Goal: Task Accomplishment & Management: Manage account settings

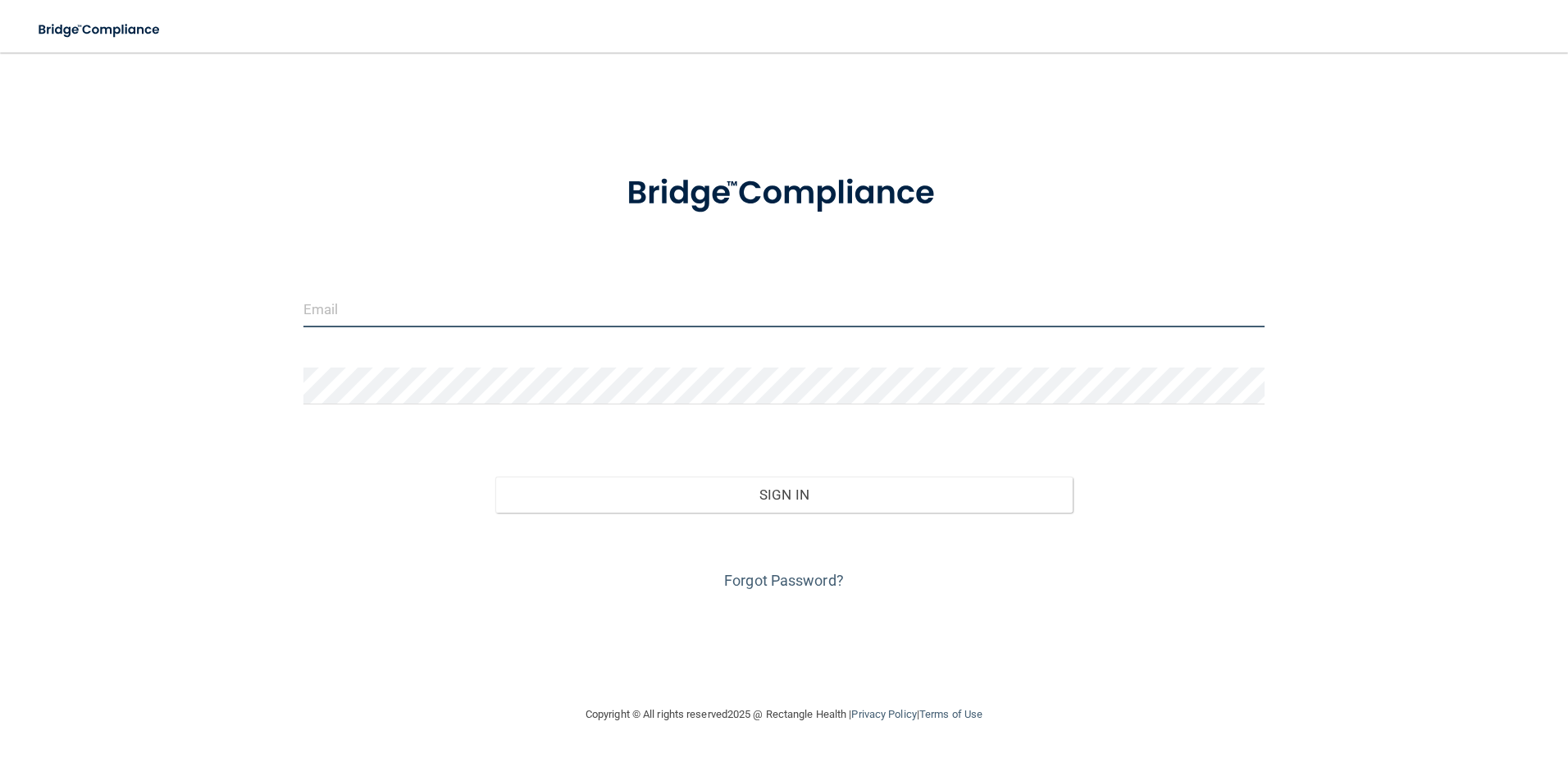
click at [428, 324] on input "email" at bounding box center [784, 309] width 962 height 37
type input "shgregory@rectanglehealth.com"
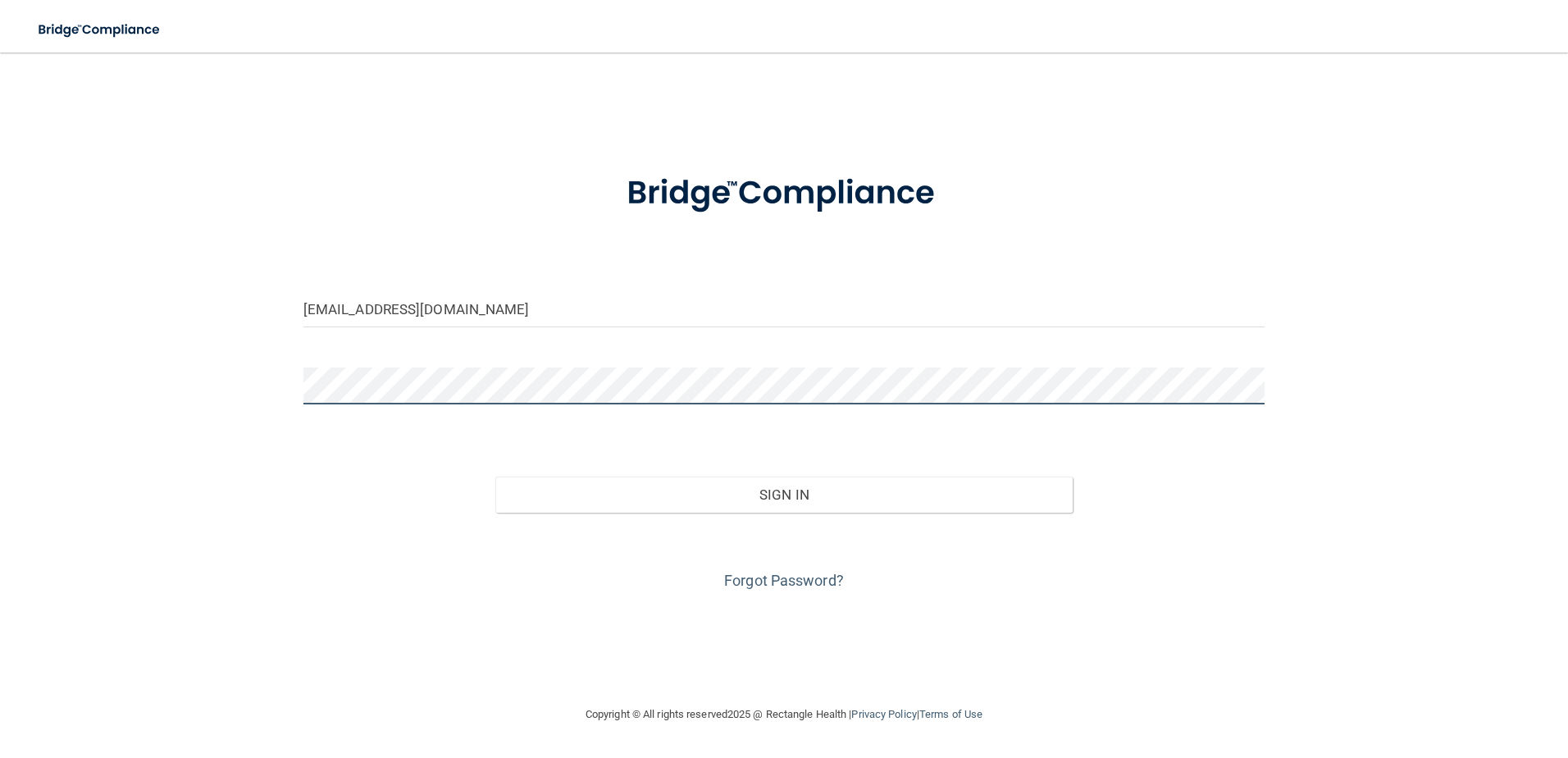
click at [495, 477] on button "Sign In" at bounding box center [783, 494] width 577 height 36
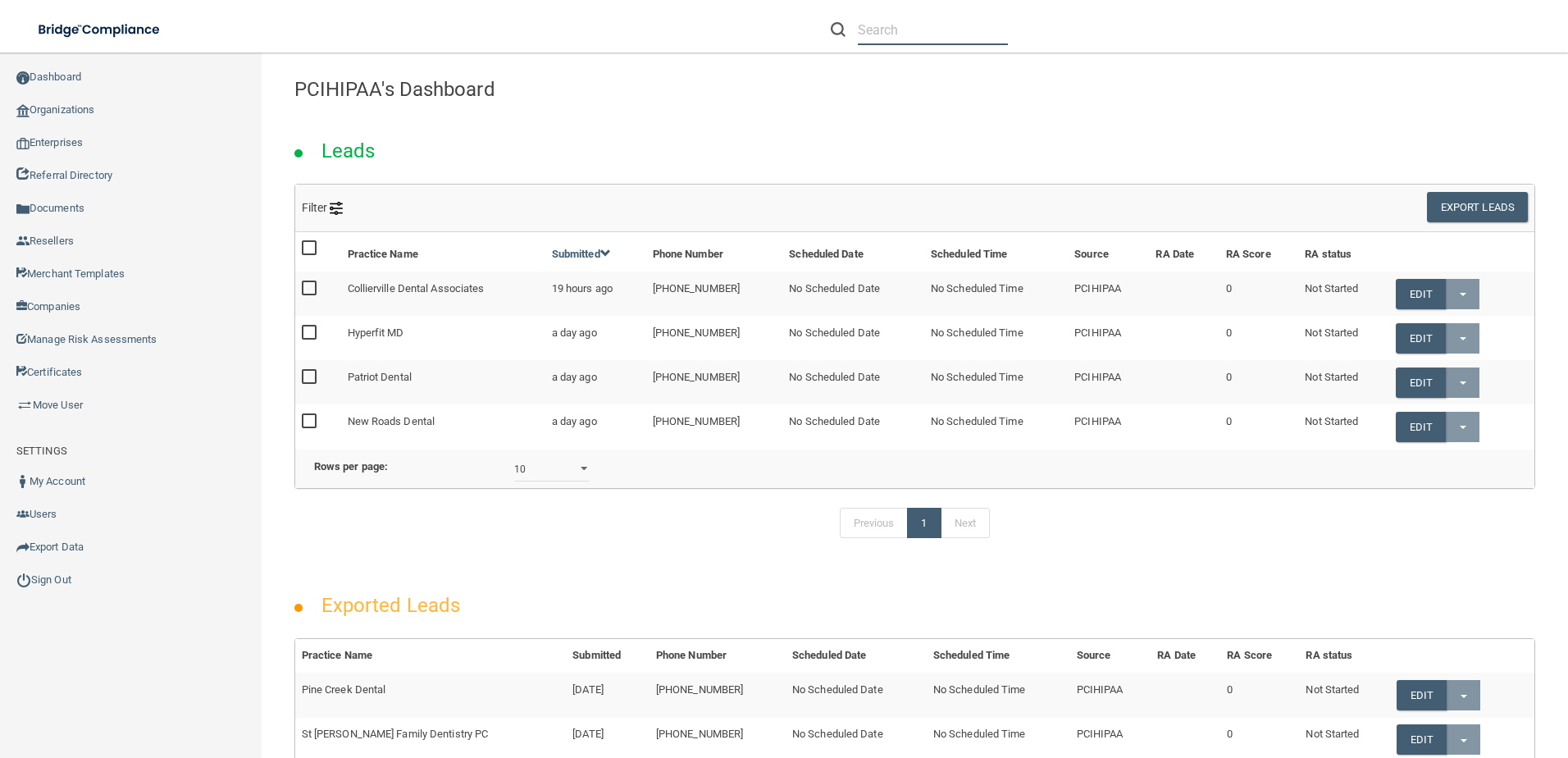
click at [909, 35] on input "text" at bounding box center [933, 30] width 150 height 30
paste input "Village [MEDICAL_DATA] Center LLC"
type input "Village [MEDICAL_DATA] Center LLC"
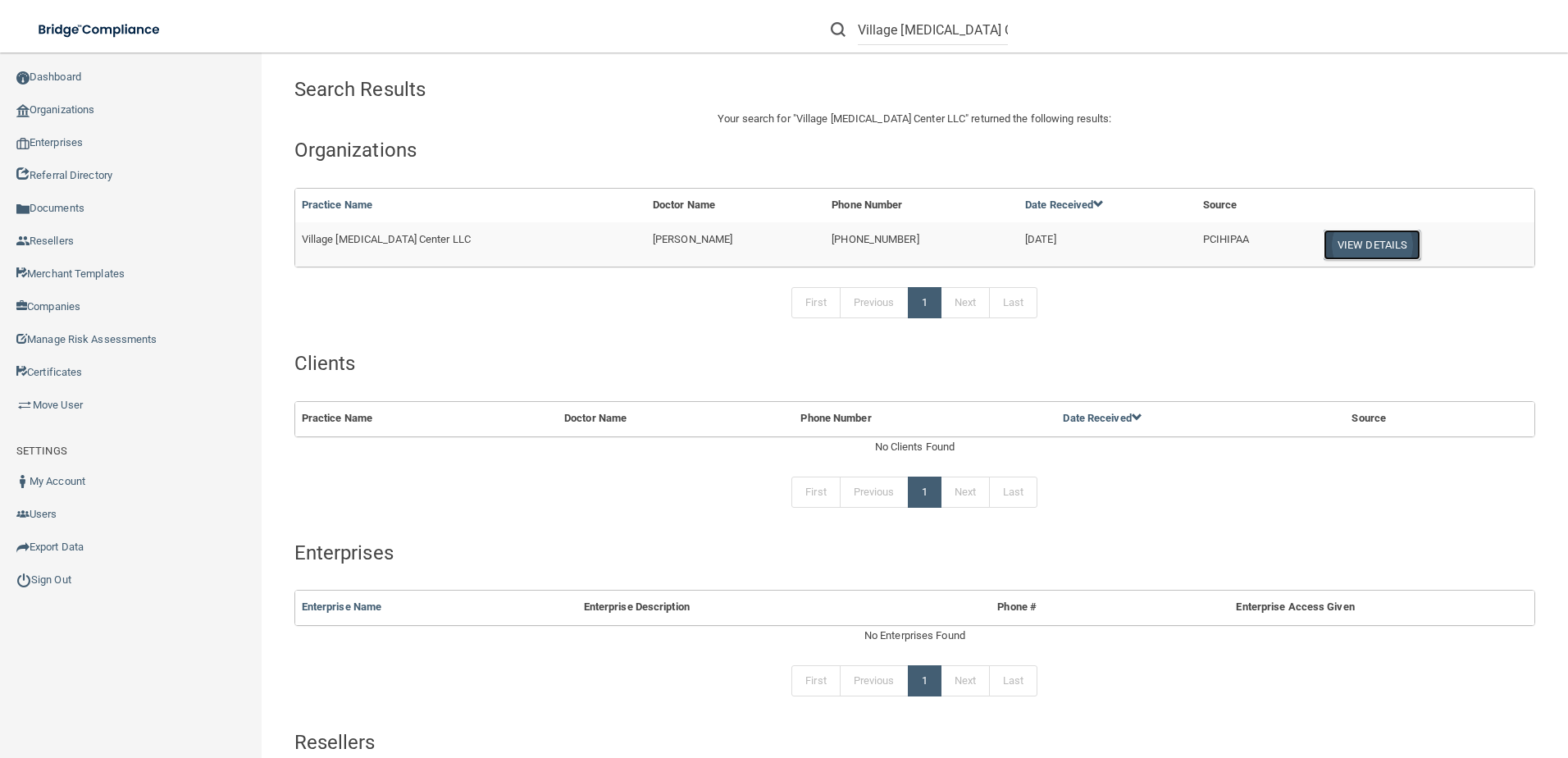
click at [1352, 238] on button "View Details" at bounding box center [1372, 245] width 97 height 30
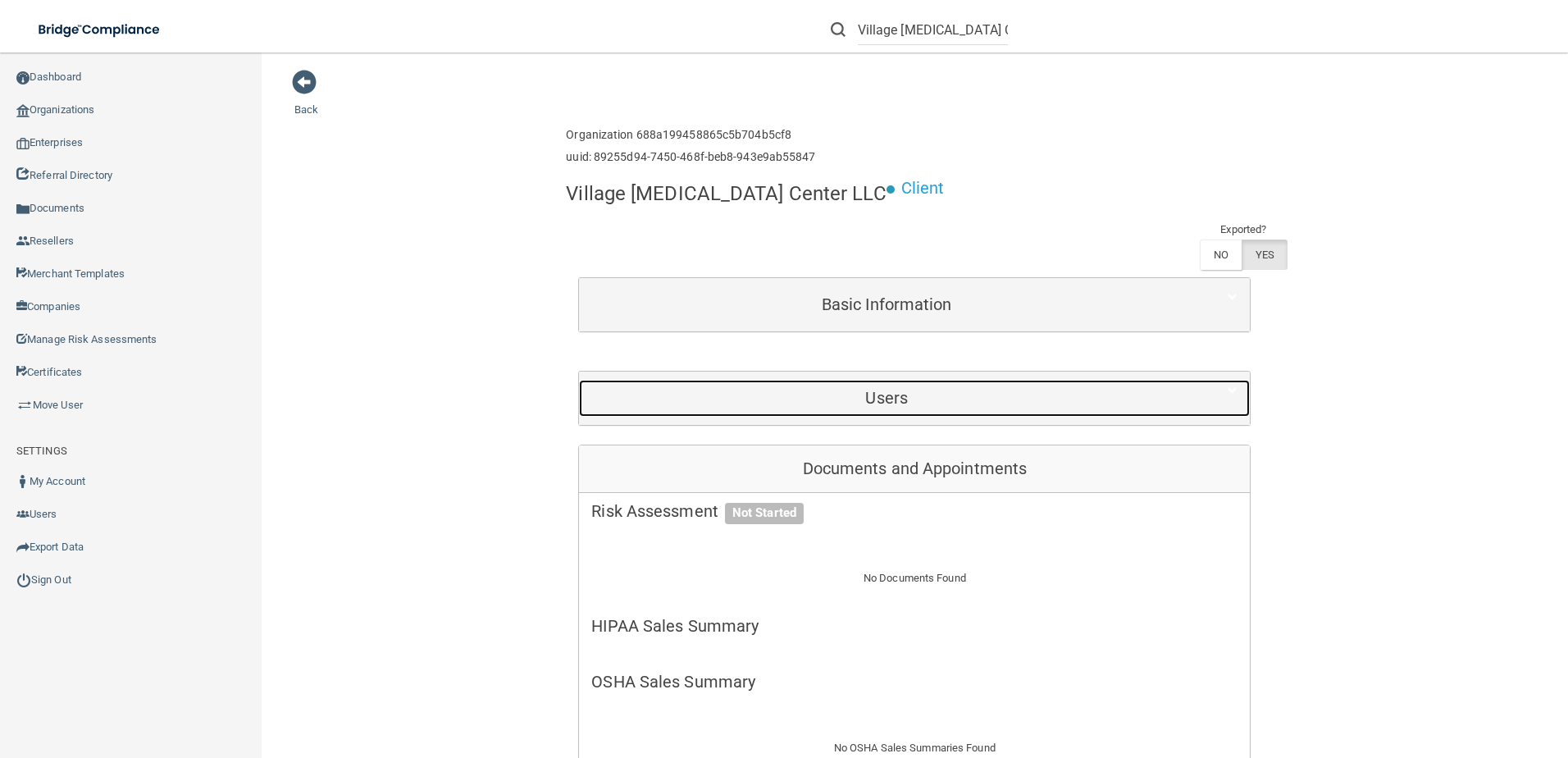
click at [871, 389] on h5 "Users" at bounding box center [886, 397] width 591 height 18
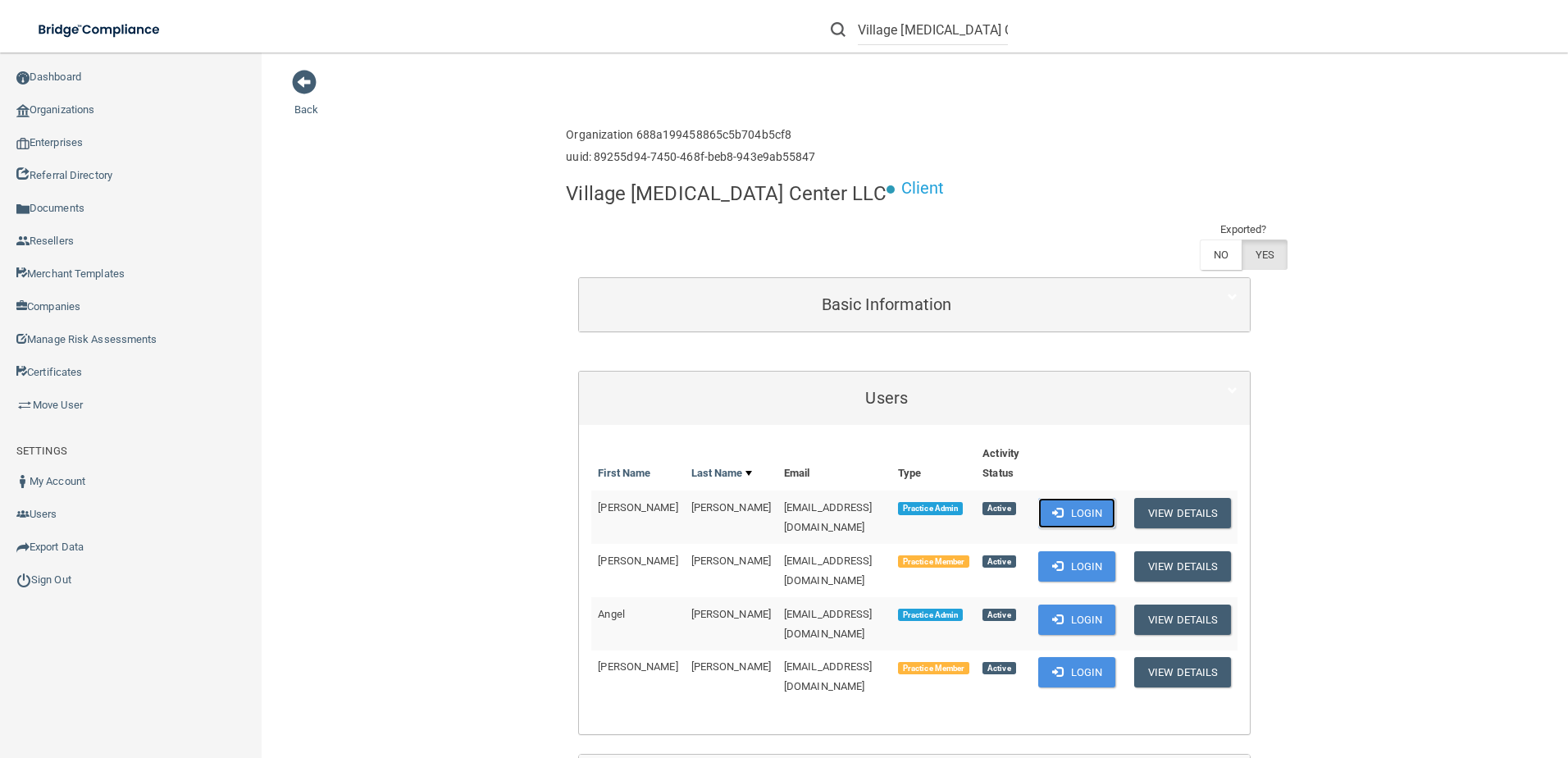
click at [1086, 498] on button "Login" at bounding box center [1077, 513] width 78 height 30
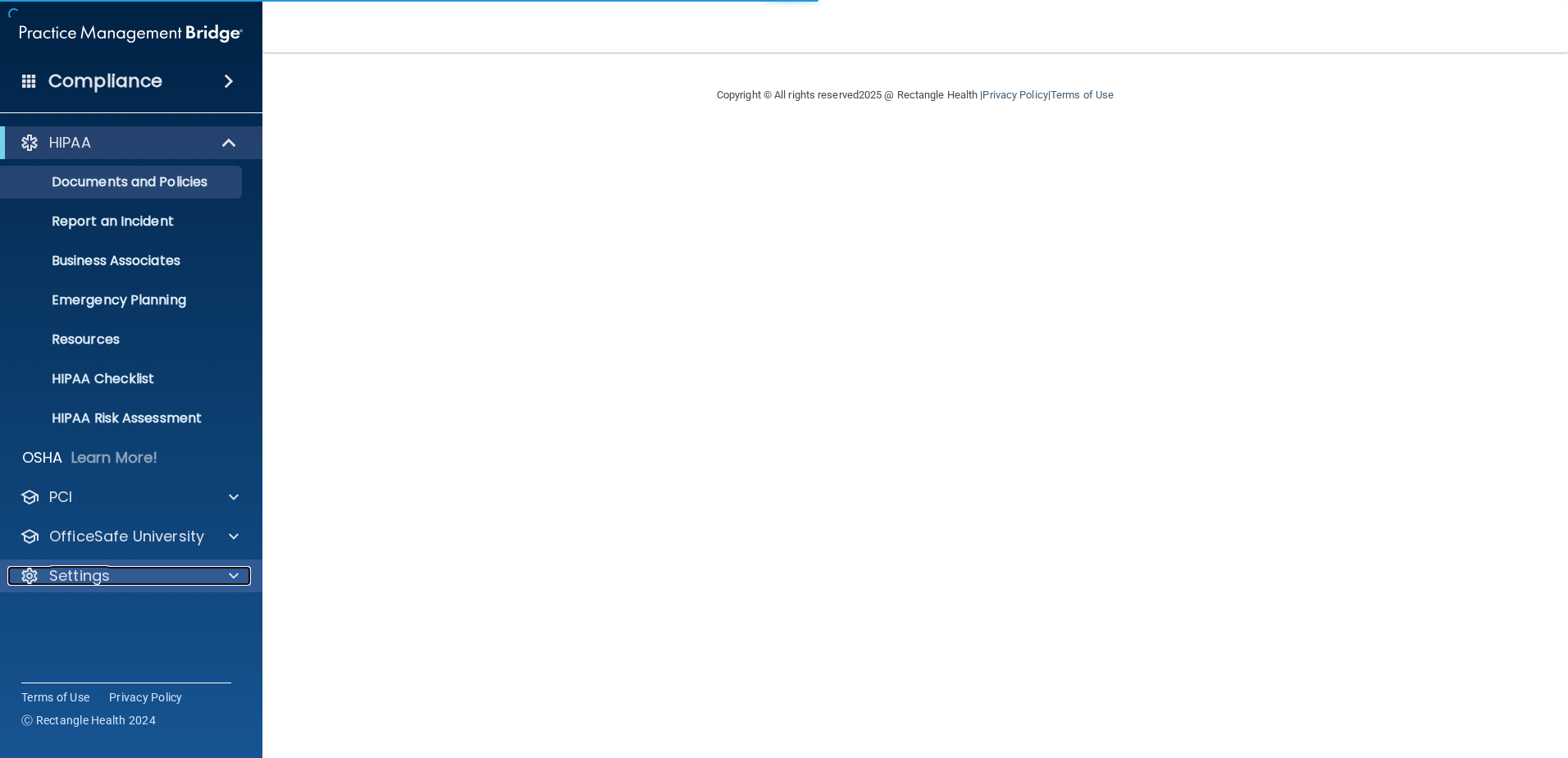
click at [118, 581] on div "Settings" at bounding box center [109, 575] width 204 height 19
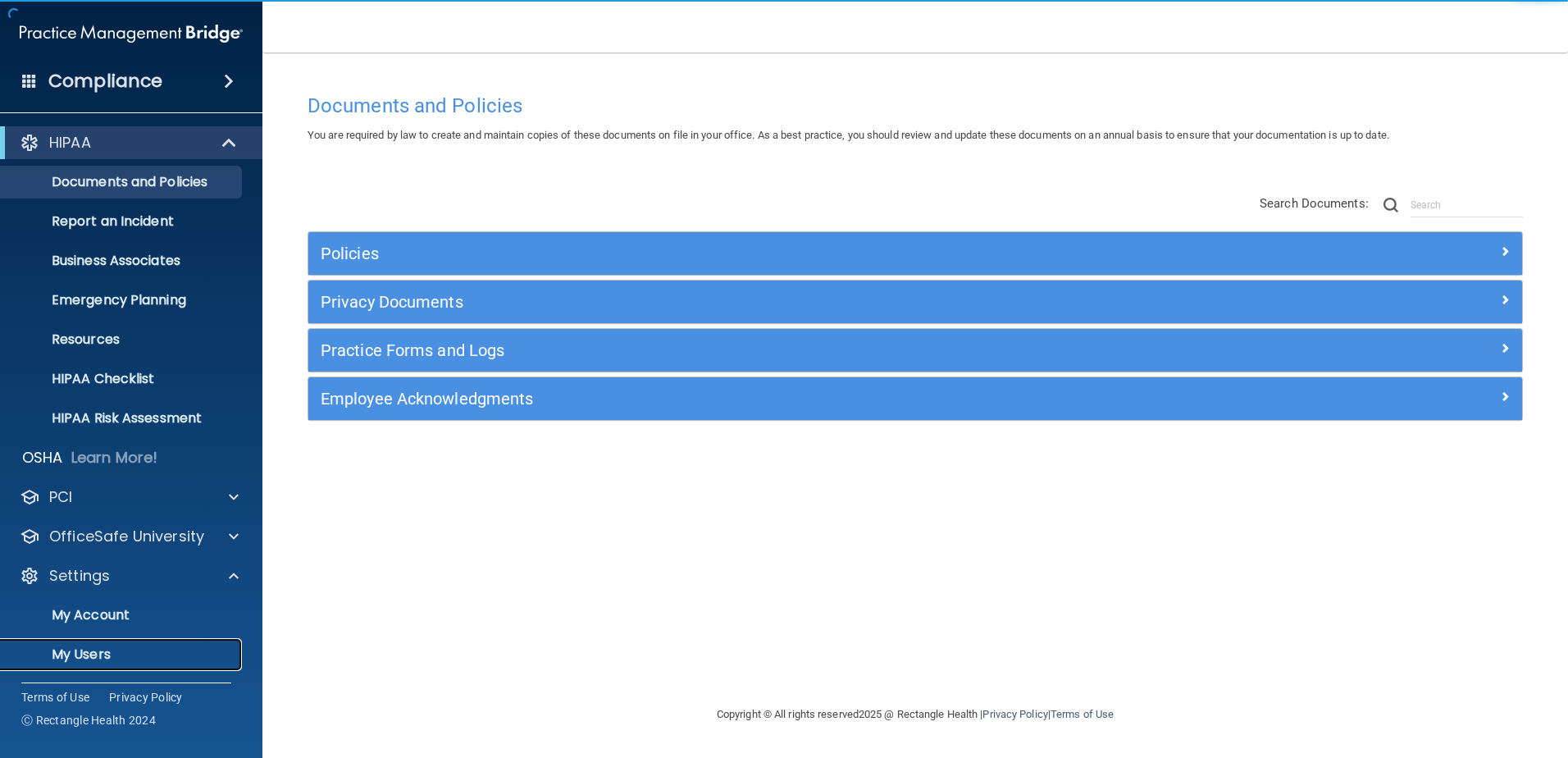
click at [130, 652] on p "My Users" at bounding box center [122, 654] width 224 height 16
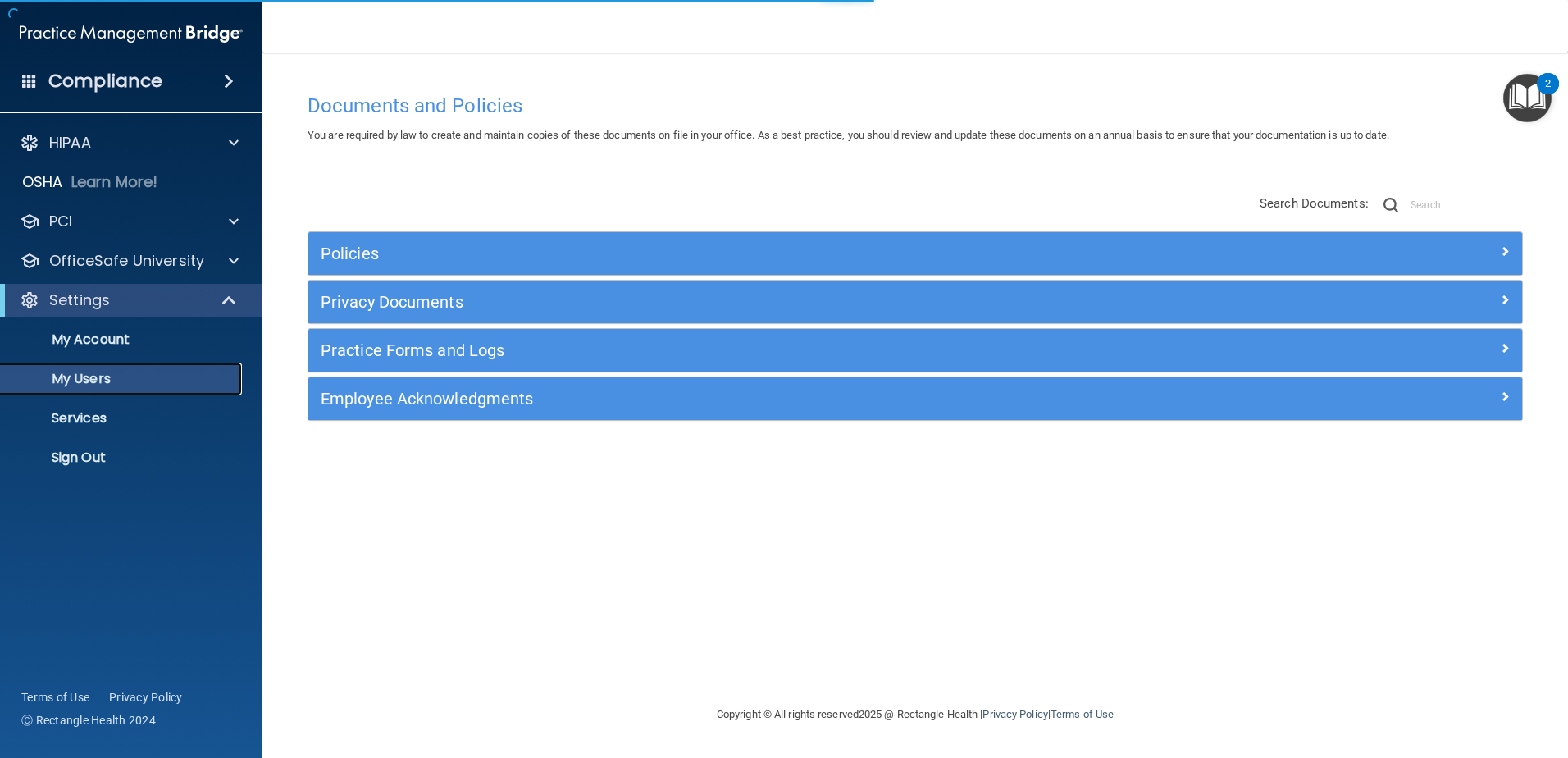
select select "20"
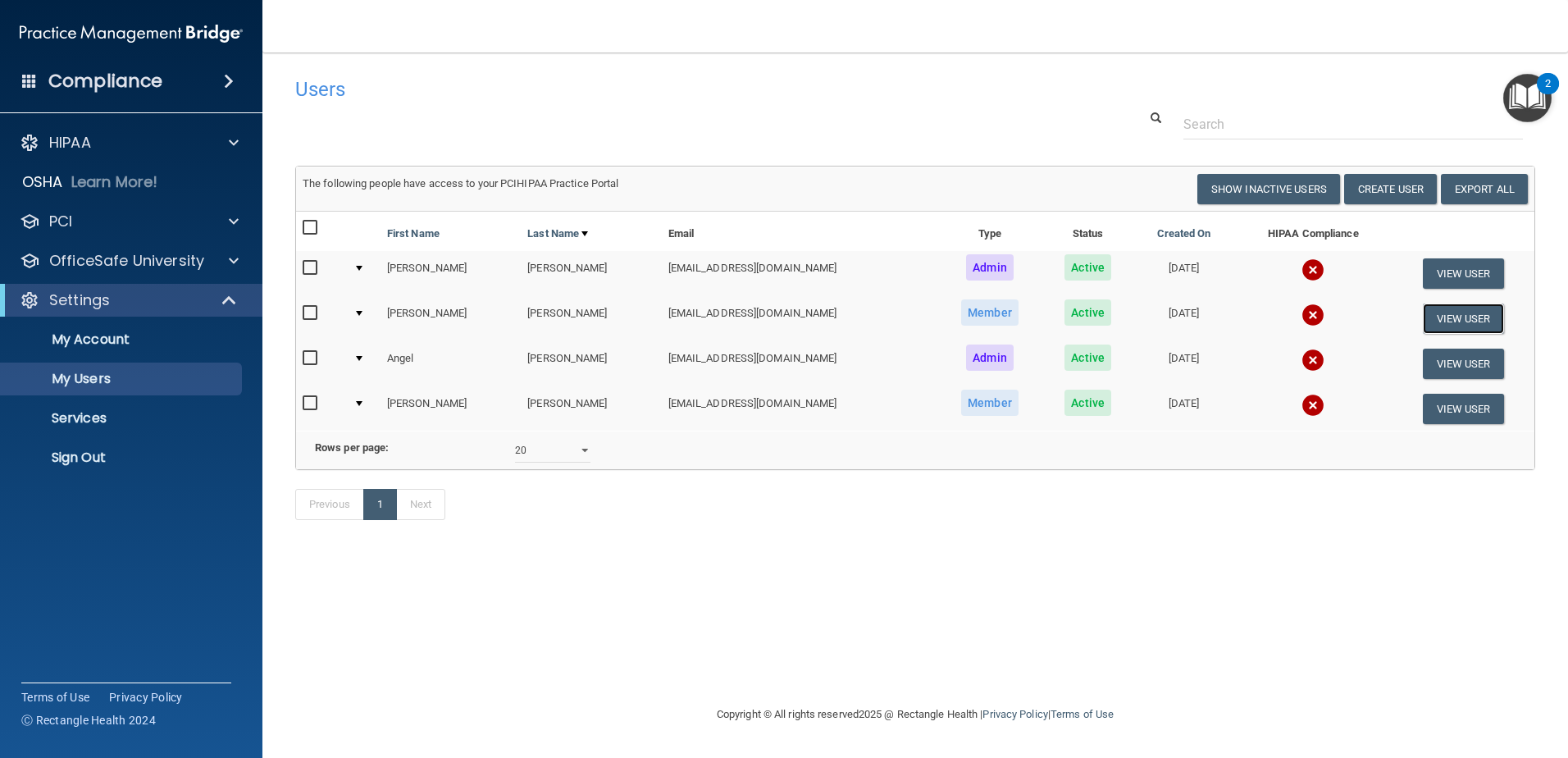
drag, startPoint x: 1438, startPoint y: 318, endPoint x: 1411, endPoint y: 320, distance: 27.1
click at [1435, 319] on button "View User" at bounding box center [1463, 319] width 81 height 30
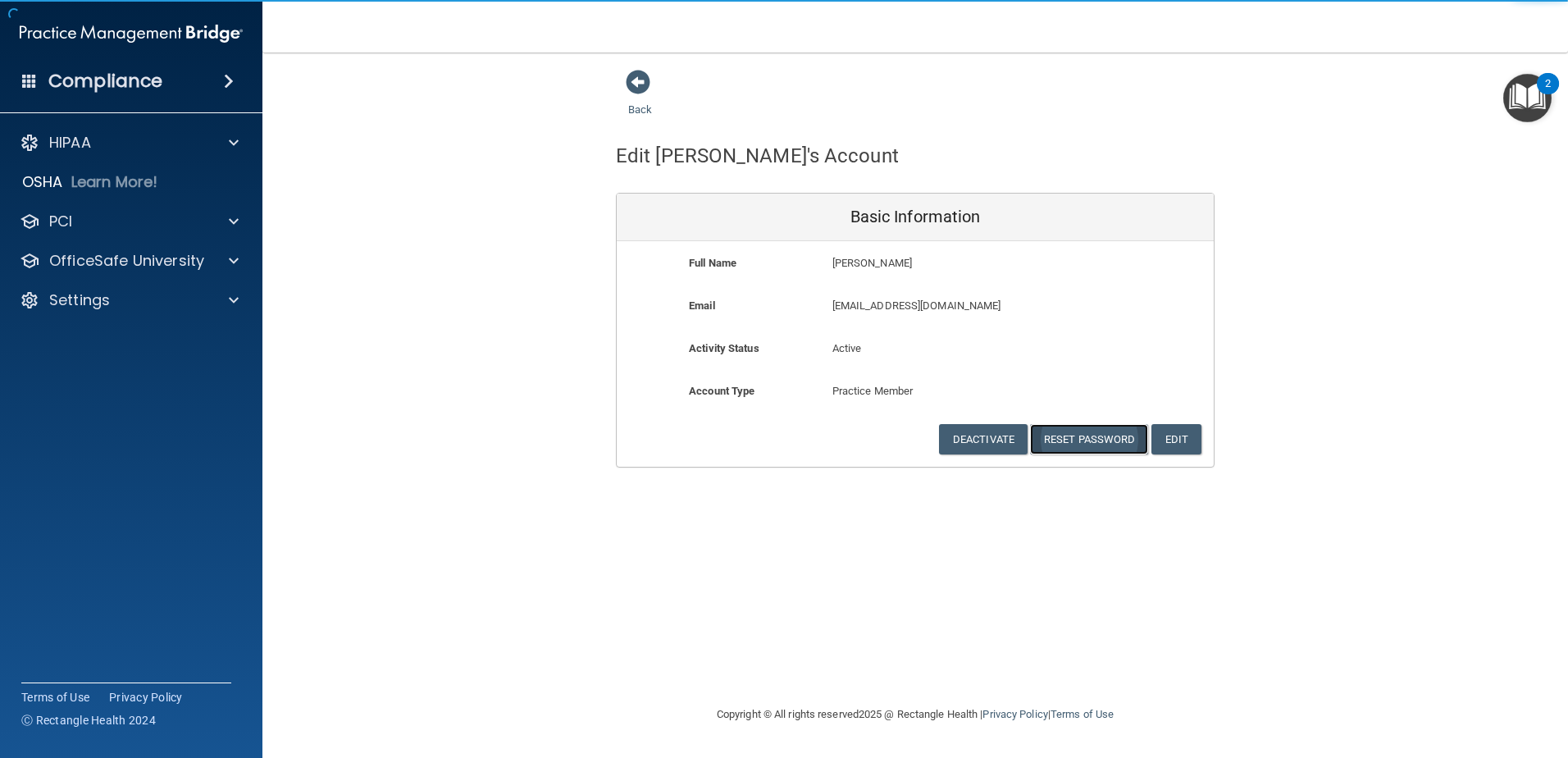
click at [1076, 441] on button "Reset Password" at bounding box center [1089, 439] width 118 height 30
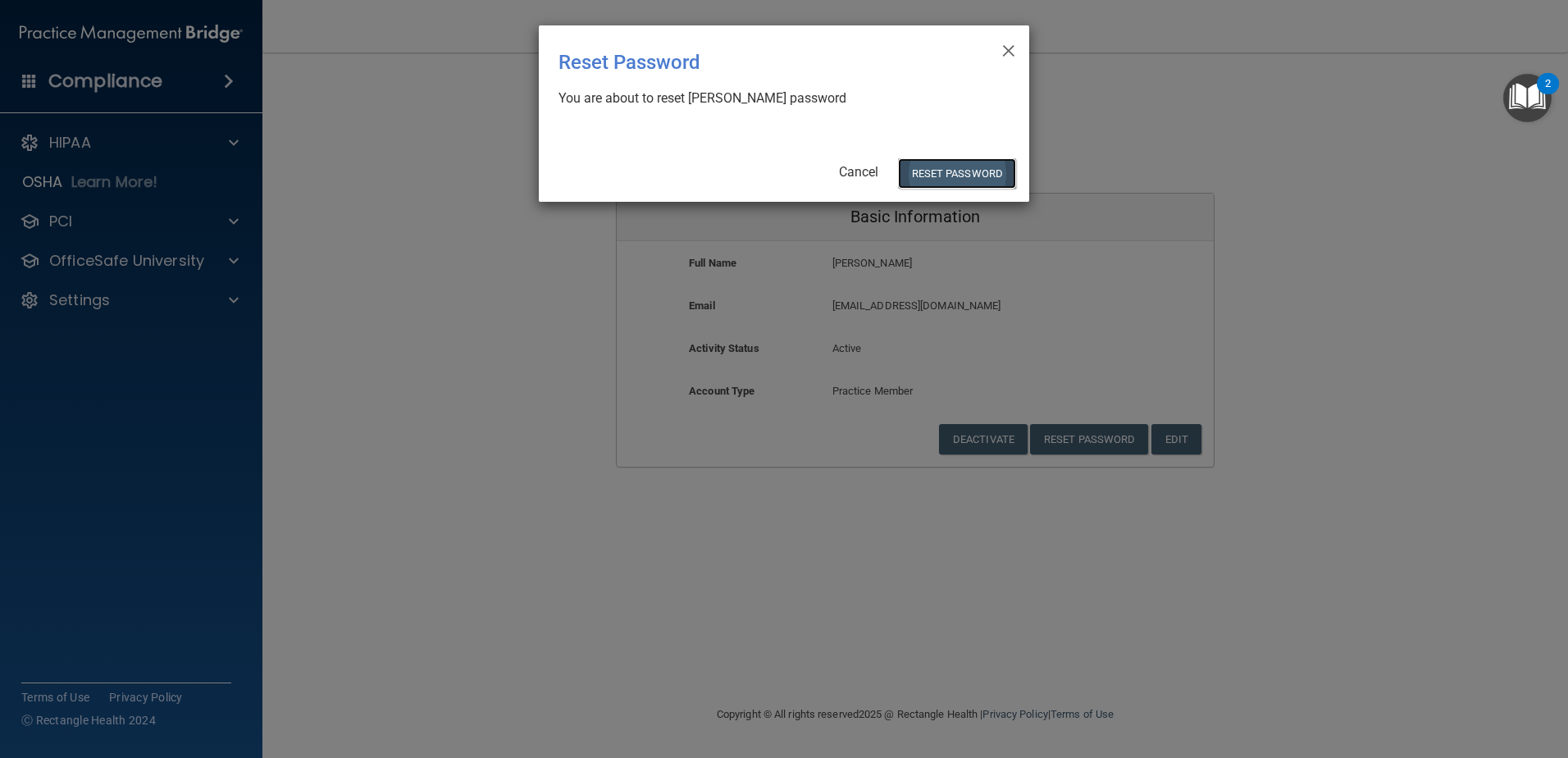
click at [943, 167] on button "Reset Password" at bounding box center [957, 173] width 118 height 30
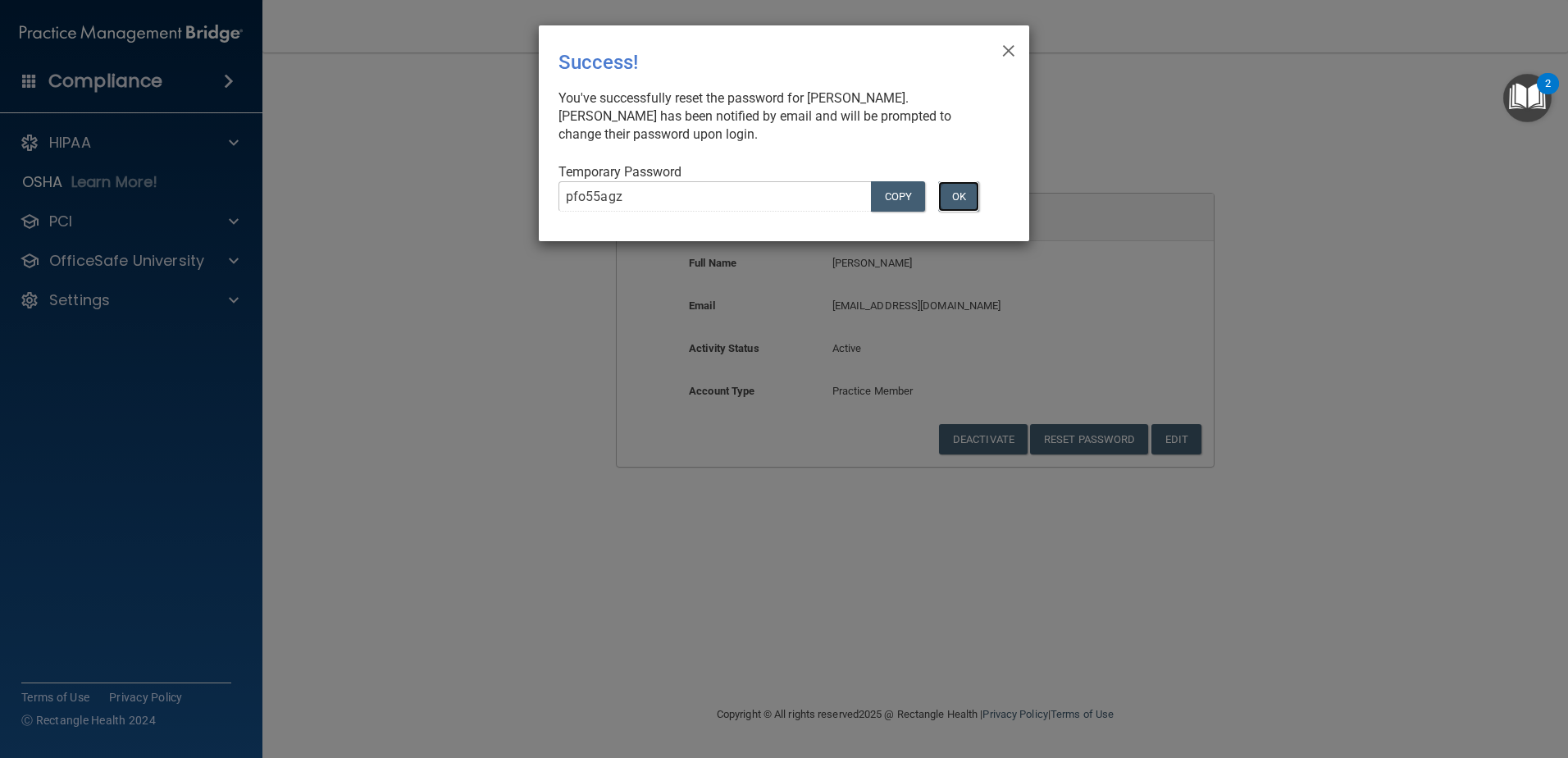
click at [966, 197] on button "OK" at bounding box center [958, 197] width 41 height 30
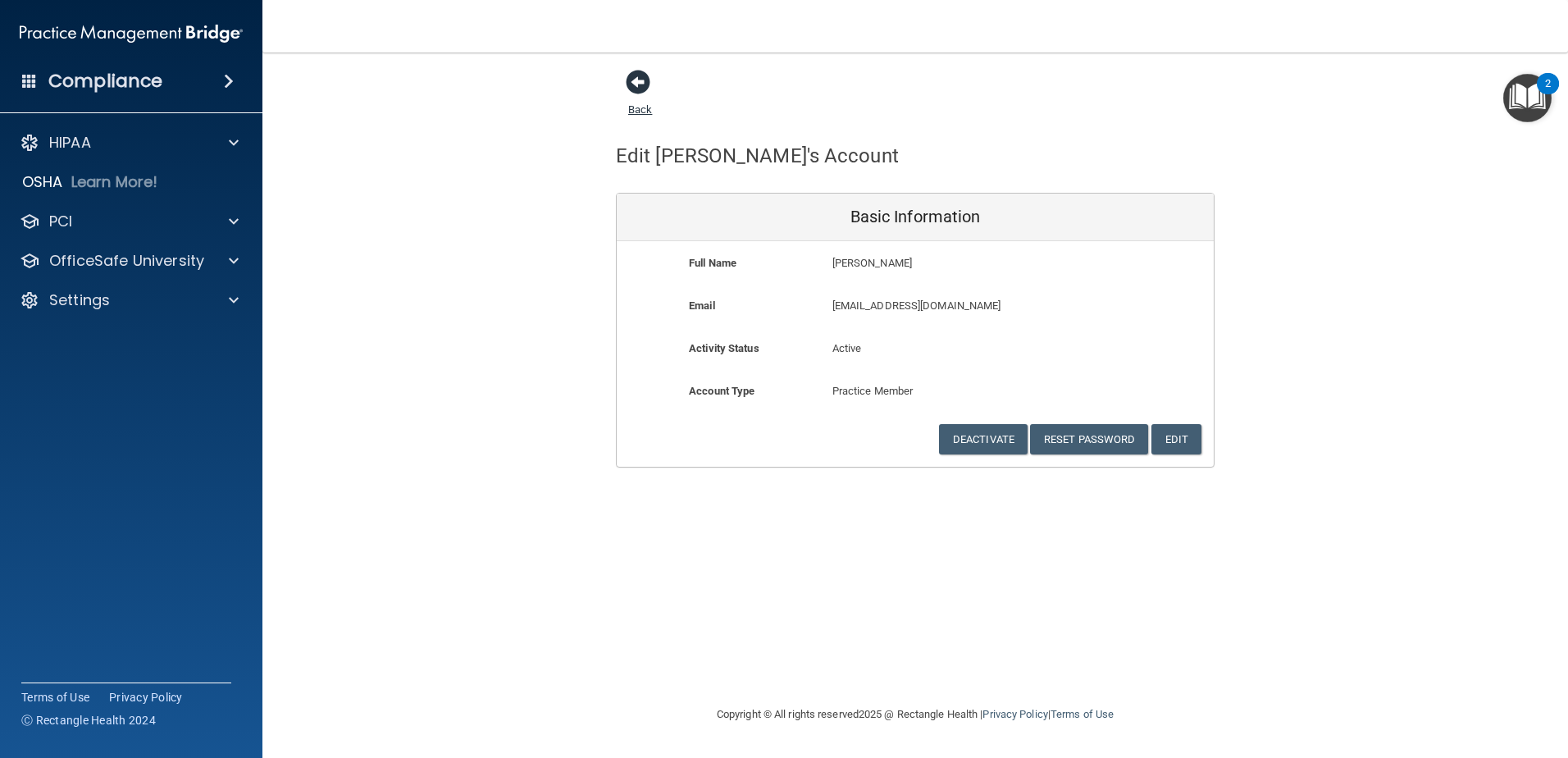
click at [637, 78] on span at bounding box center [638, 82] width 24 height 25
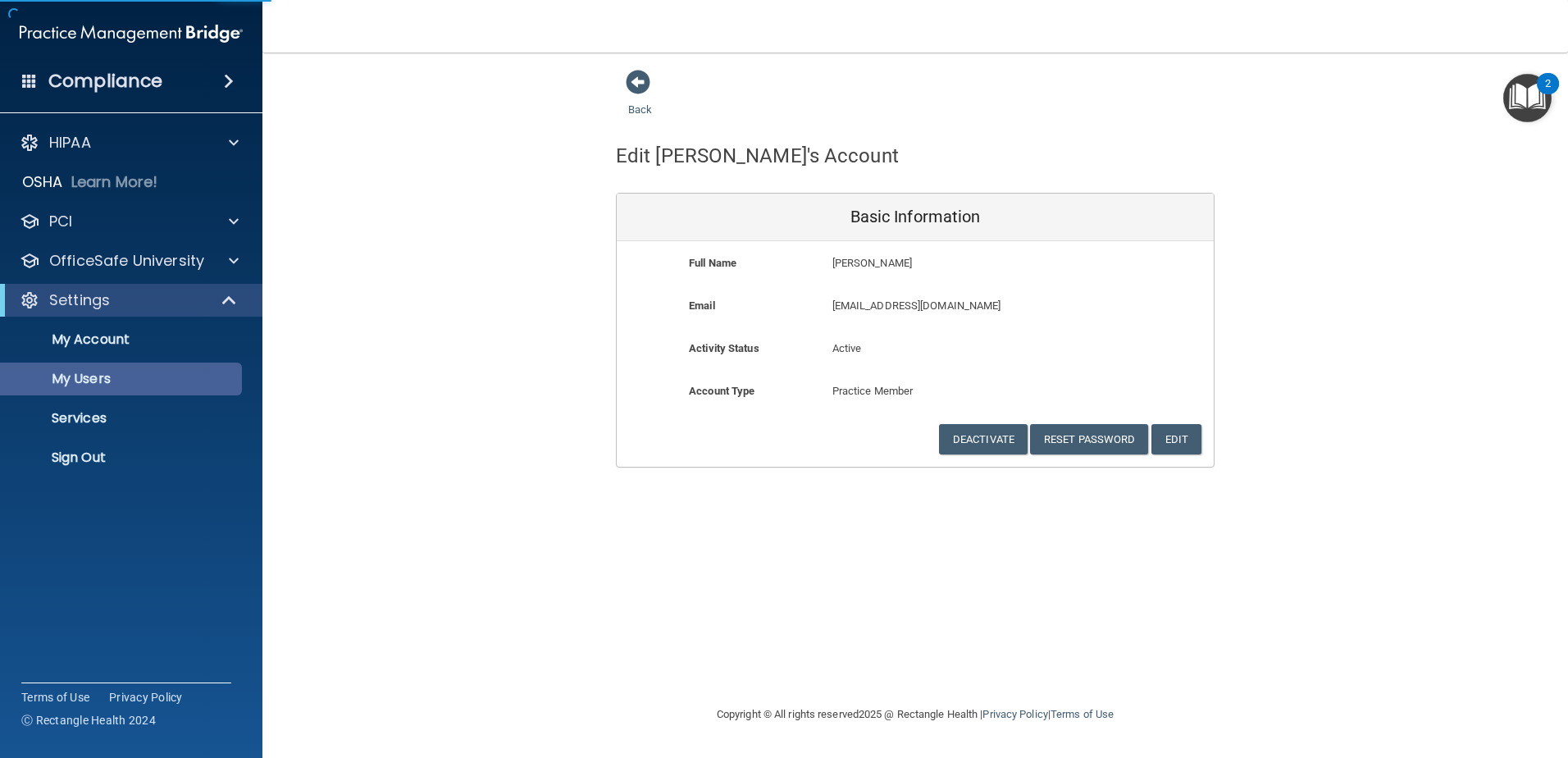
select select "20"
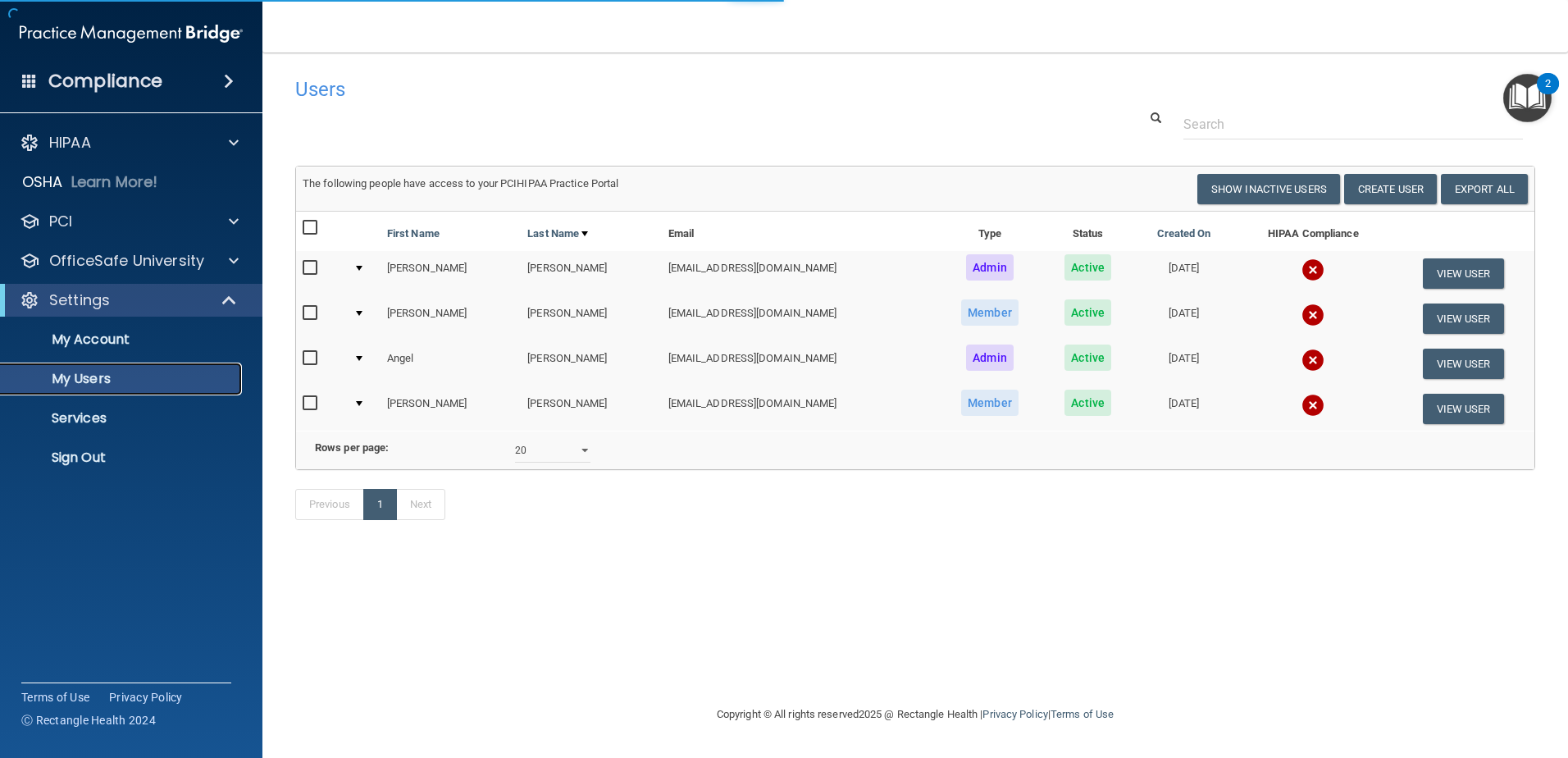
click at [135, 375] on p "My Users" at bounding box center [122, 379] width 224 height 16
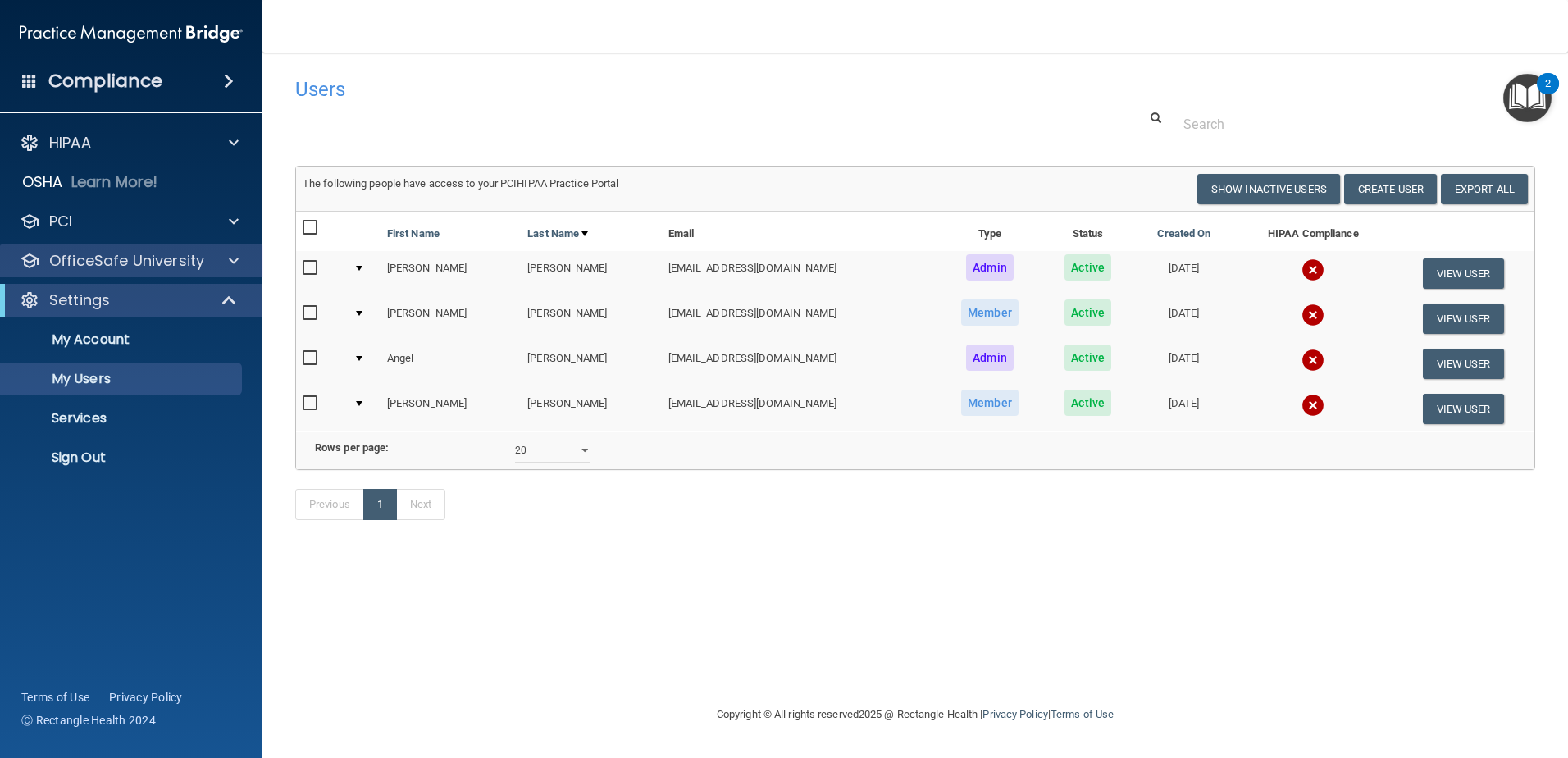
click at [150, 274] on div "OfficeSafe University" at bounding box center [132, 260] width 264 height 33
